Goal: Information Seeking & Learning: Learn about a topic

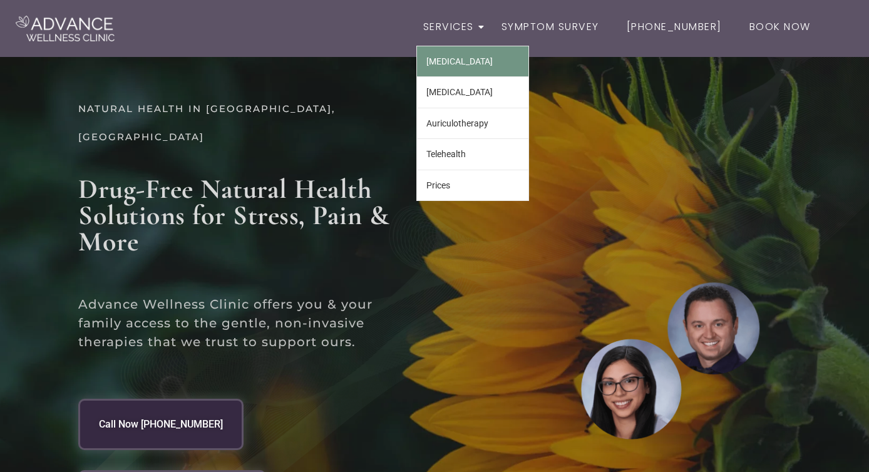
click at [478, 55] on link "[MEDICAL_DATA]" at bounding box center [472, 61] width 111 height 30
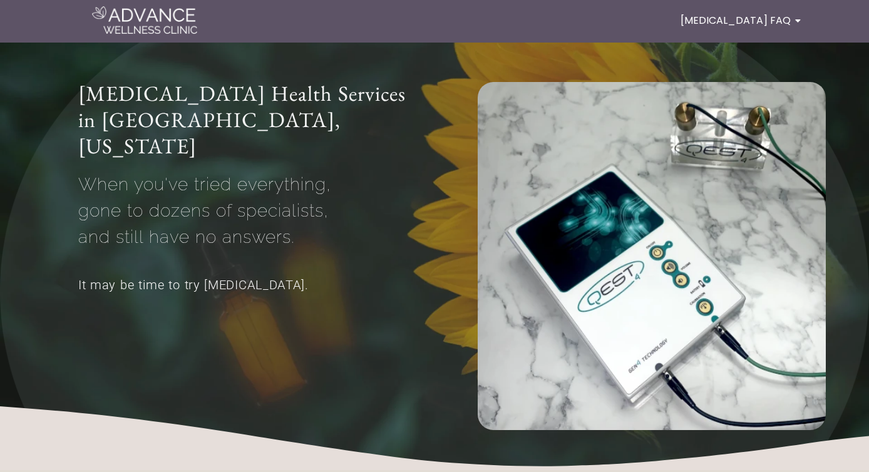
click at [135, 28] on img at bounding box center [144, 20] width 105 height 28
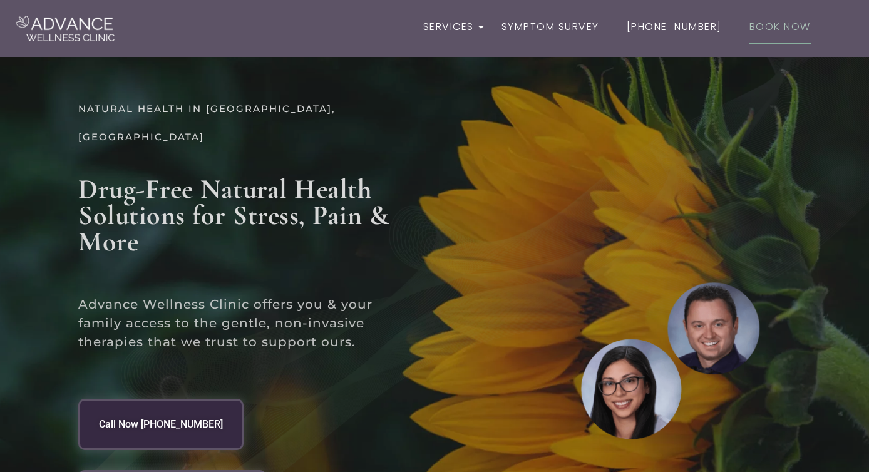
click at [768, 30] on link "Book Now" at bounding box center [779, 27] width 75 height 36
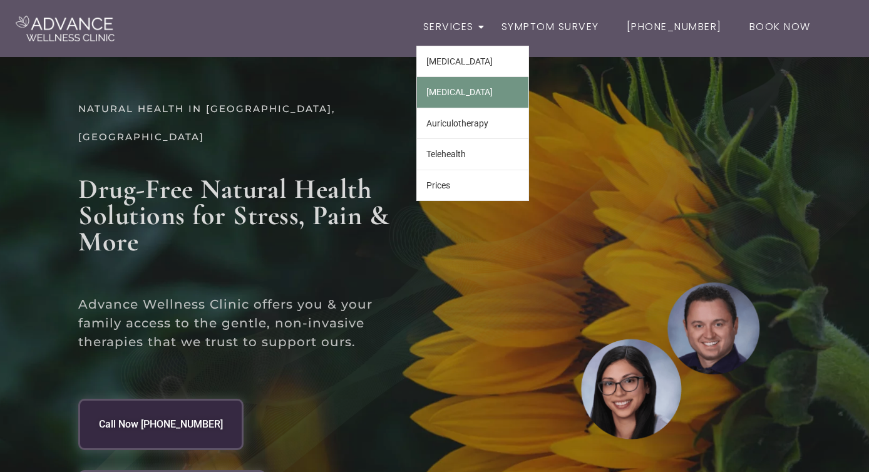
click at [483, 92] on link "[MEDICAL_DATA]" at bounding box center [472, 92] width 111 height 30
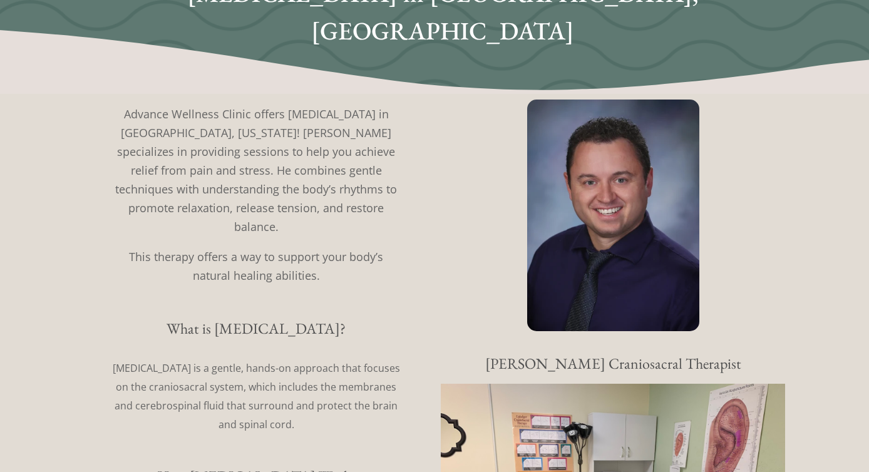
scroll to position [72, 0]
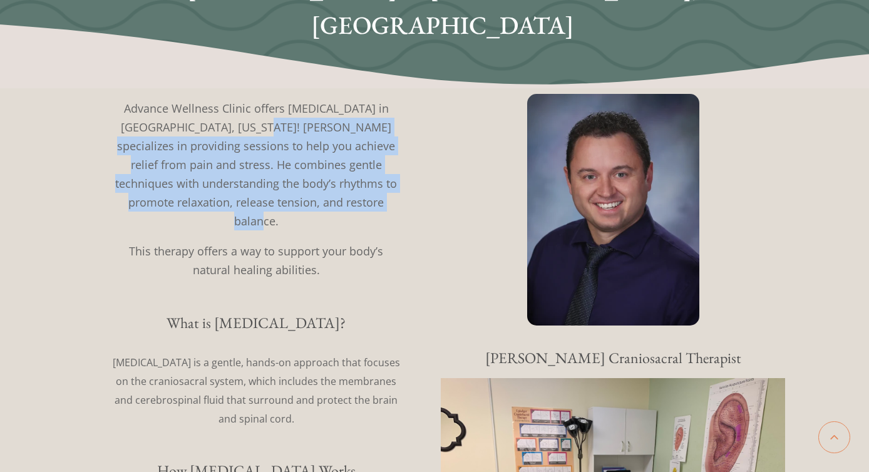
drag, startPoint x: 224, startPoint y: 92, endPoint x: 390, endPoint y: 170, distance: 183.4
click at [390, 170] on p "Advance Wellness Clinic offers Craniosacral Therapy in Billings, Montana! Scott…" at bounding box center [256, 164] width 294 height 131
drag, startPoint x: 332, startPoint y: 371, endPoint x: 120, endPoint y: 307, distance: 222.0
click at [120, 353] on p "Craniosacral Therapy is a gentle, hands-on approach that focuses on the cranios…" at bounding box center [256, 390] width 294 height 75
copy p "Craniosacral Therapy is a gentle, hands-on approach that focuses on the cranios…"
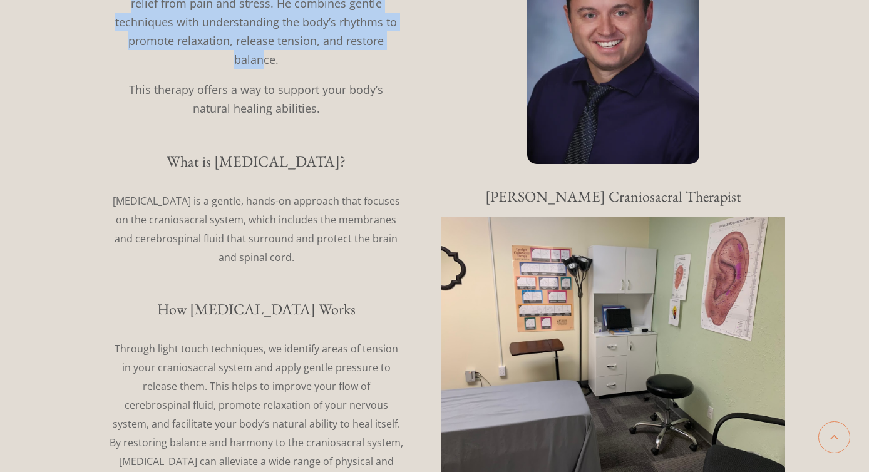
scroll to position [237, 0]
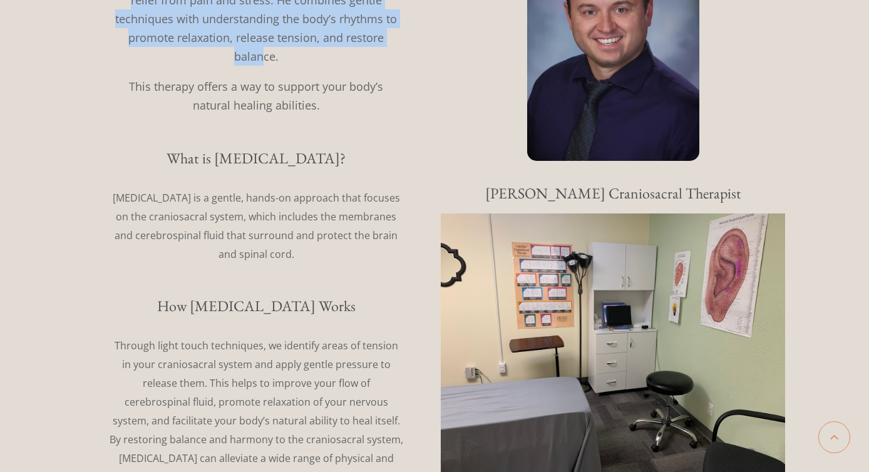
drag, startPoint x: 392, startPoint y: 414, endPoint x: 110, endPoint y: 294, distance: 306.8
click at [110, 336] on p "Through light touch techniques, we identify areas of tension in your craniosacr…" at bounding box center [256, 411] width 294 height 150
copy p "Through light touch techniques, we identify areas of tension in your craniosacr…"
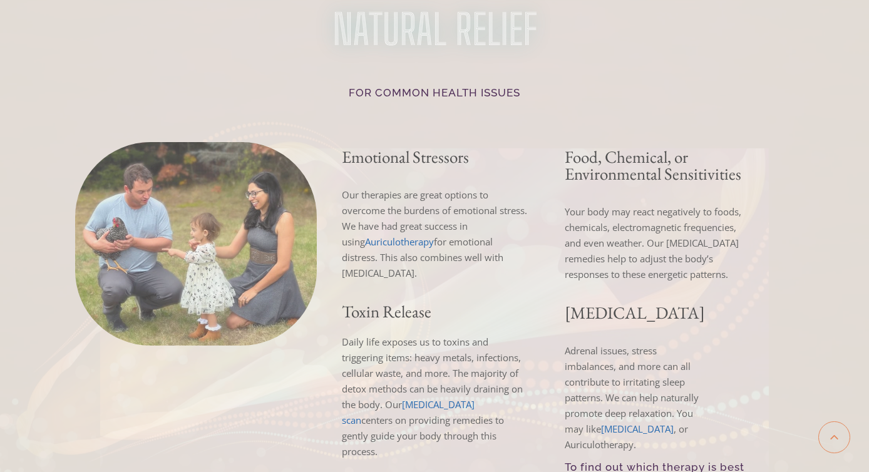
scroll to position [1602, 0]
drag, startPoint x: 203, startPoint y: 214, endPoint x: 503, endPoint y: 3, distance: 366.6
click at [0, 0] on section "NATURAL RELIEF For common health issues Emotional Stressors Our therapies are g…" at bounding box center [434, 268] width 869 height 663
